Goal: Task Accomplishment & Management: Use online tool/utility

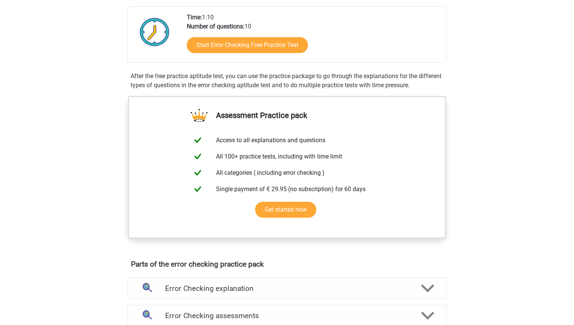
scroll to position [163, 0]
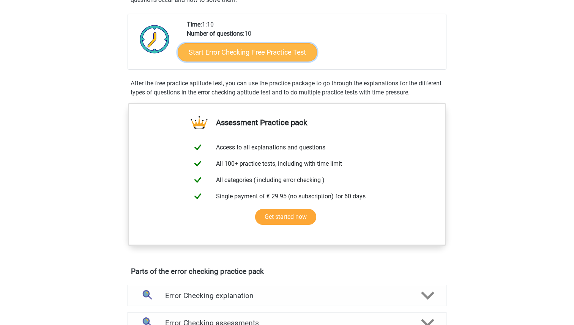
click at [238, 49] on link "Start Error Checking Free Practice Test" at bounding box center [247, 52] width 139 height 18
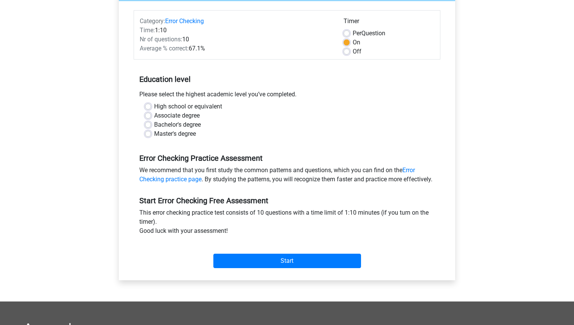
scroll to position [87, 0]
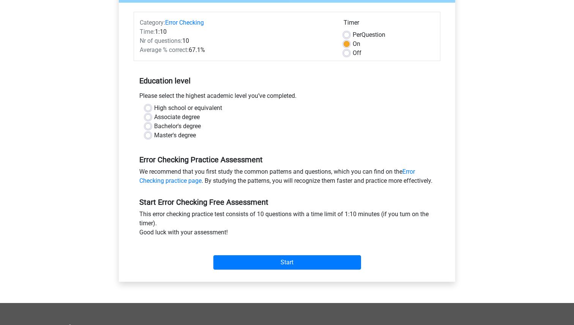
click at [154, 127] on label "Bachelor's degree" at bounding box center [177, 126] width 47 height 9
click at [147, 127] on input "Bachelor's degree" at bounding box center [148, 126] width 6 height 8
radio input "true"
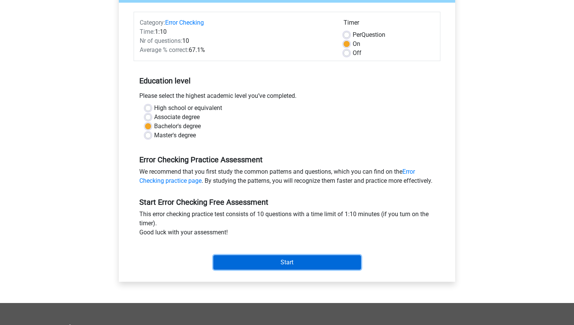
click at [264, 270] on input "Start" at bounding box center [287, 262] width 148 height 14
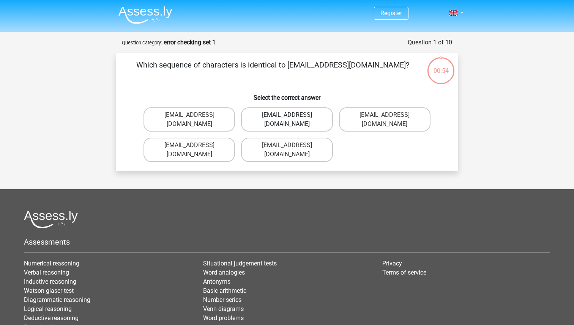
click at [259, 112] on label "Evie_Maede@jointmail.com.uk" at bounding box center [286, 119] width 91 height 24
click at [287, 115] on input "Evie_Maede@jointmail.com.uk" at bounding box center [289, 117] width 5 height 5
radio input "true"
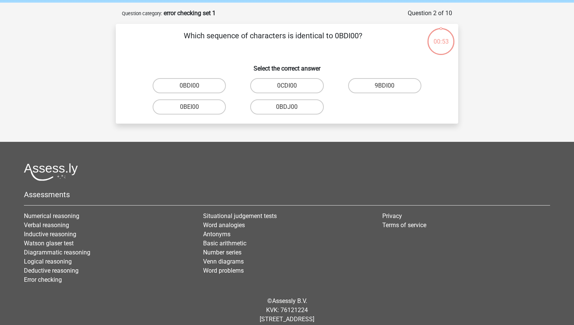
scroll to position [38, 0]
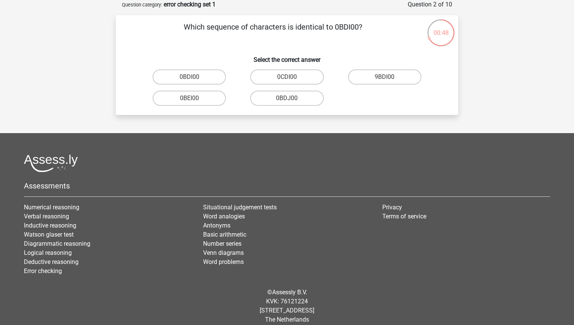
click at [190, 78] on input "0BDI00" at bounding box center [191, 79] width 5 height 5
radio input "true"
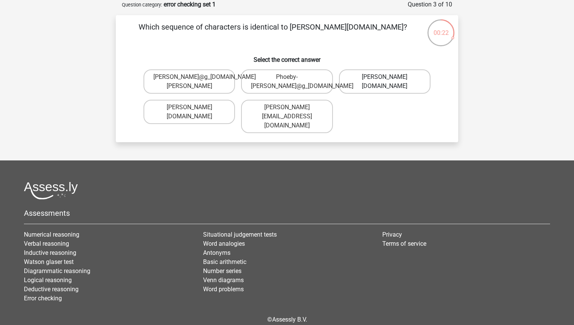
click at [377, 85] on label "Phoebe-Patterson@g_mail.gr" at bounding box center [384, 81] width 91 height 24
click at [384, 82] on input "Phoebe-Patterson@g_mail.gr" at bounding box center [386, 79] width 5 height 5
radio input "true"
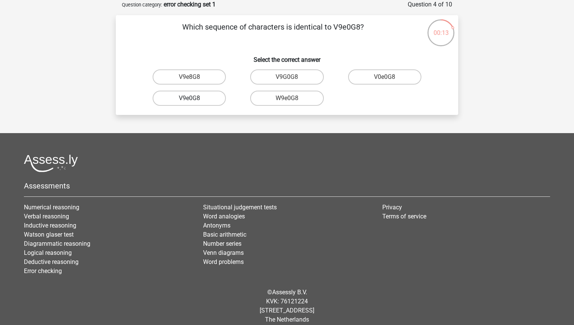
click at [202, 99] on label "V9e0G8" at bounding box center [189, 98] width 73 height 15
click at [194, 99] on input "V9e0G8" at bounding box center [191, 100] width 5 height 5
radio input "true"
click at [201, 100] on label "91O51S" at bounding box center [189, 98] width 73 height 15
click at [194, 100] on input "91O51S" at bounding box center [191, 100] width 5 height 5
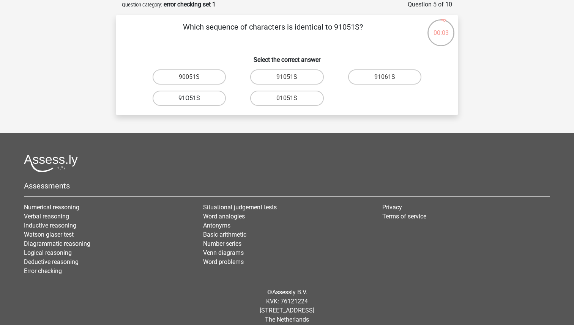
radio input "true"
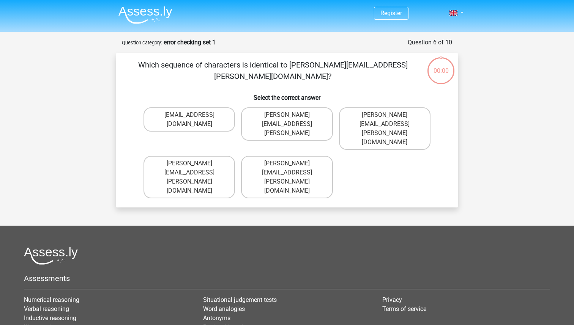
scroll to position [38, 0]
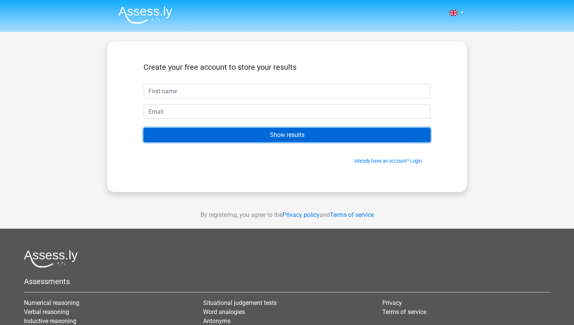
click at [310, 137] on input "Show results" at bounding box center [286, 135] width 287 height 14
